Goal: Information Seeking & Learning: Learn about a topic

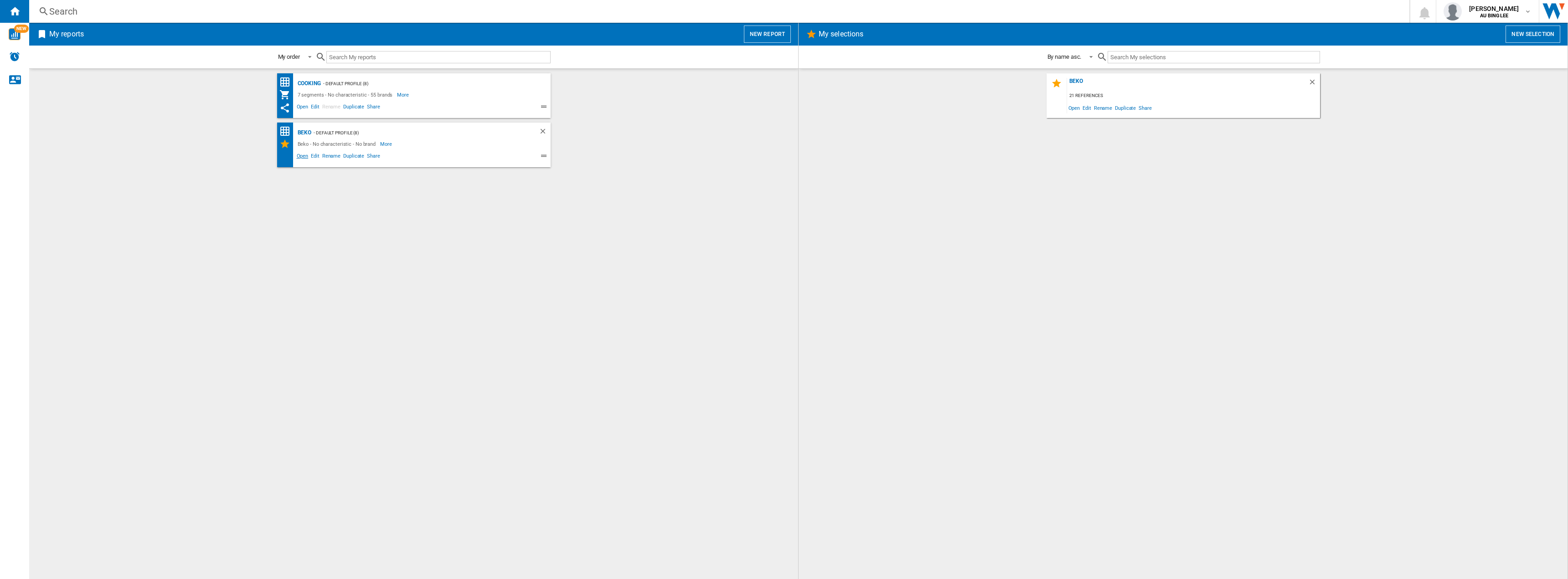
click at [301, 156] on span "Open" at bounding box center [303, 157] width 15 height 11
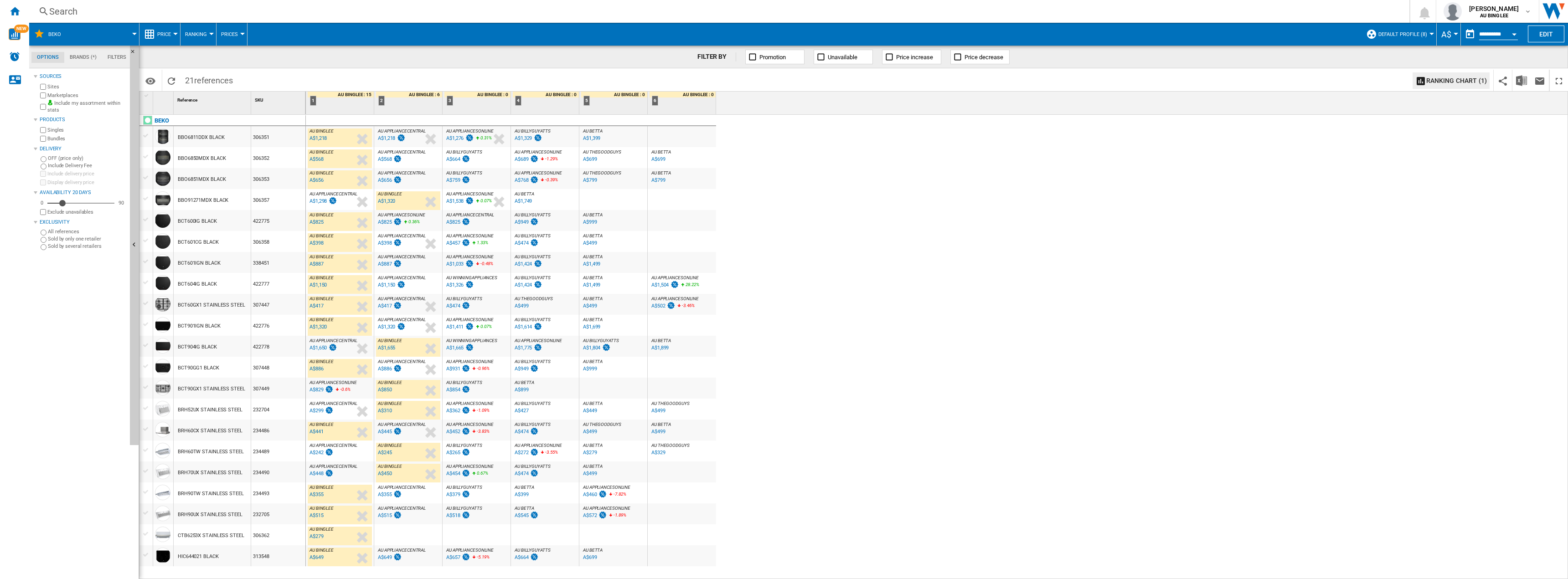
click at [306, 199] on div "AU APPLIANCECENTRAL : AU APPLIANCECENTRAL -1.7 % A$1,298 % N/A AU APPLIANCECENT…" at bounding box center [339, 199] width 68 height 21
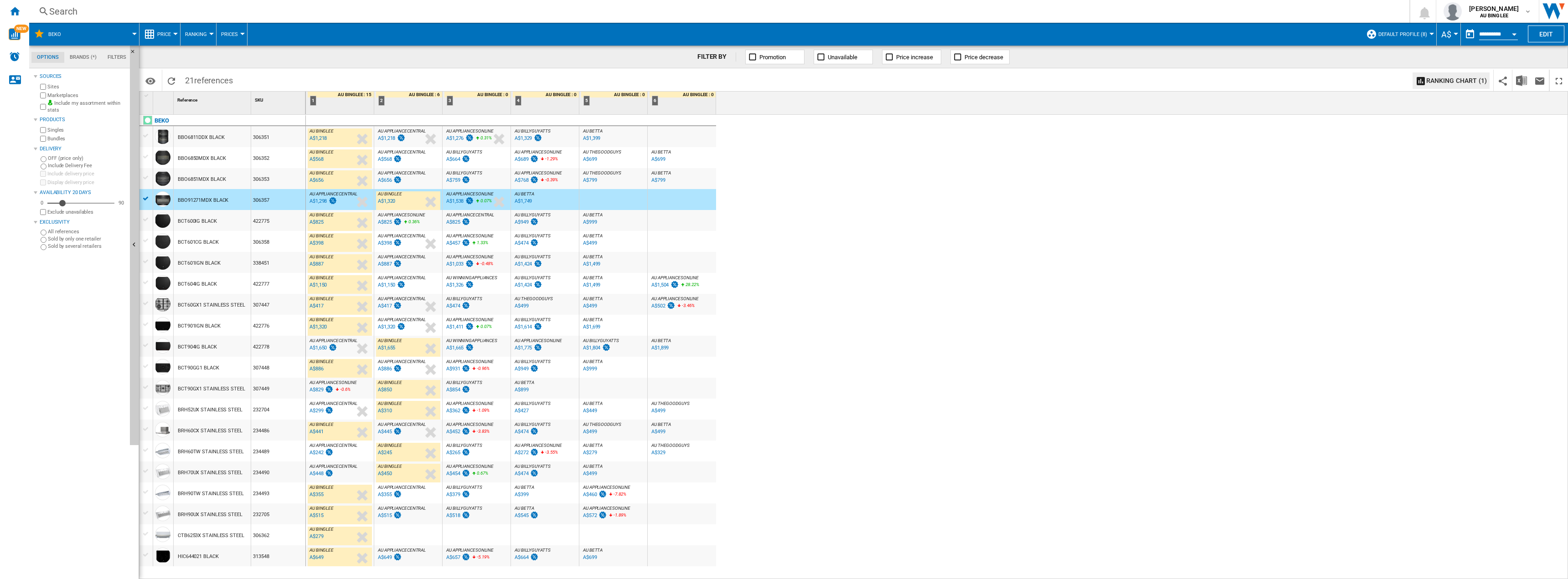
click at [314, 199] on div "A$1,298" at bounding box center [317, 201] width 17 height 5
click at [316, 389] on div "A$829" at bounding box center [316, 390] width 14 height 5
click at [309, 412] on div "A$299" at bounding box center [321, 411] width 26 height 9
